Goal: Information Seeking & Learning: Learn about a topic

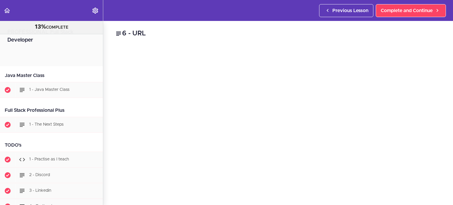
scroll to position [684, 0]
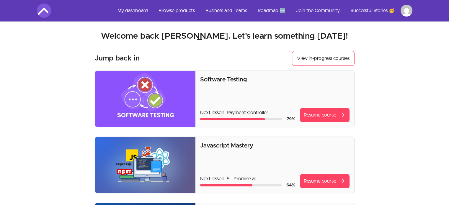
click at [145, 11] on link "My dashboard" at bounding box center [133, 11] width 40 height 14
click at [166, 10] on link "Browse products" at bounding box center [177, 11] width 46 height 14
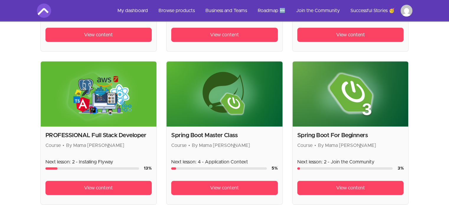
scroll to position [257, 0]
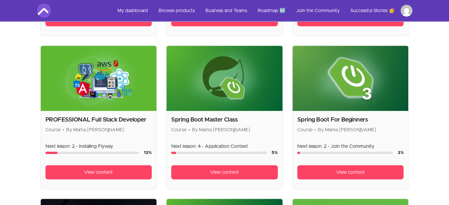
click at [241, 77] on img at bounding box center [224, 78] width 116 height 65
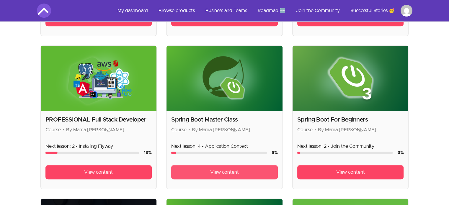
click at [229, 169] on span "View content" at bounding box center [224, 172] width 29 height 7
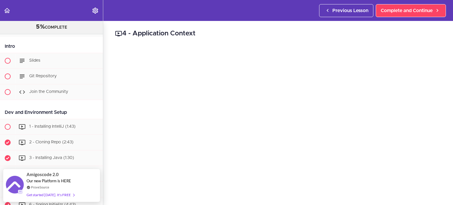
scroll to position [25, 0]
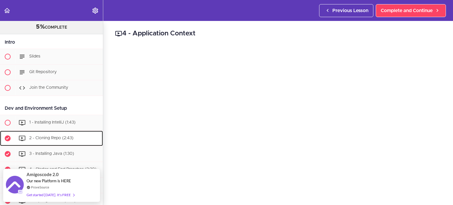
click at [59, 136] on span "2 - Cloning Repo (2:43)" at bounding box center [51, 138] width 44 height 4
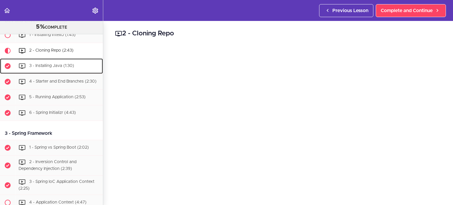
click at [66, 66] on span "3 - Installing Java (1:30)" at bounding box center [51, 66] width 45 height 4
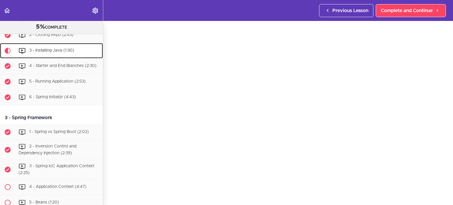
scroll to position [28, 0]
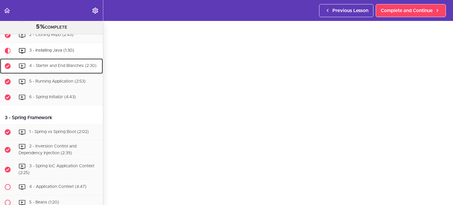
click at [71, 65] on span "4 - Starter and End Branches (2:30)" at bounding box center [62, 66] width 67 height 4
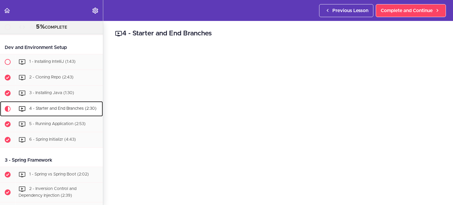
scroll to position [82, 0]
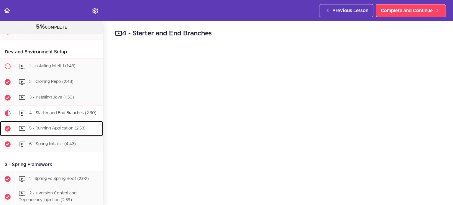
click at [80, 129] on span "5 - Running Application (2:53)" at bounding box center [57, 128] width 56 height 4
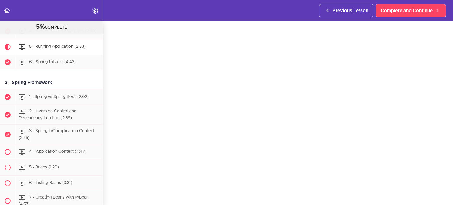
scroll to position [31, 0]
